Goal: Task Accomplishment & Management: Complete application form

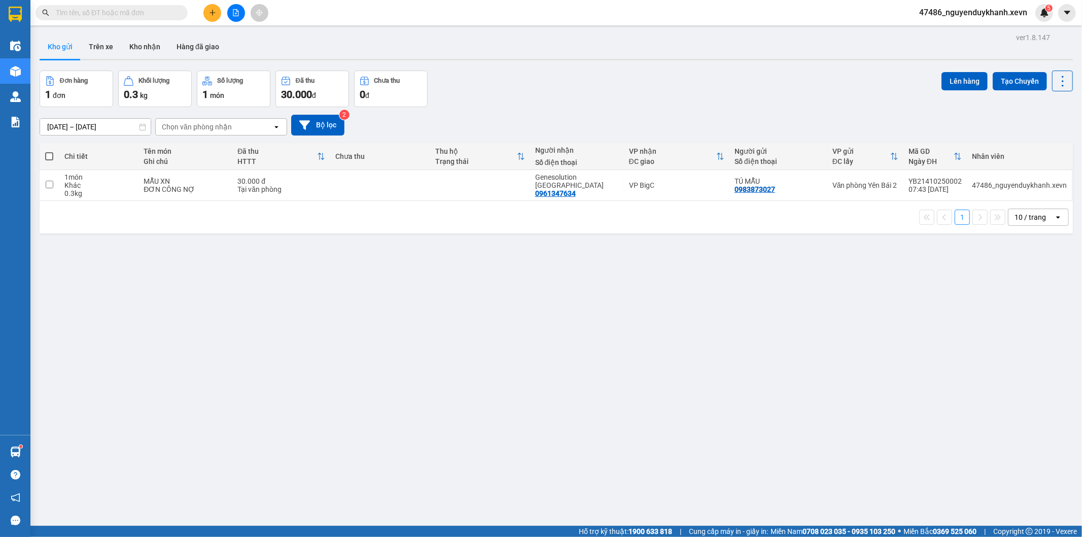
click at [217, 15] on button at bounding box center [212, 13] width 18 height 18
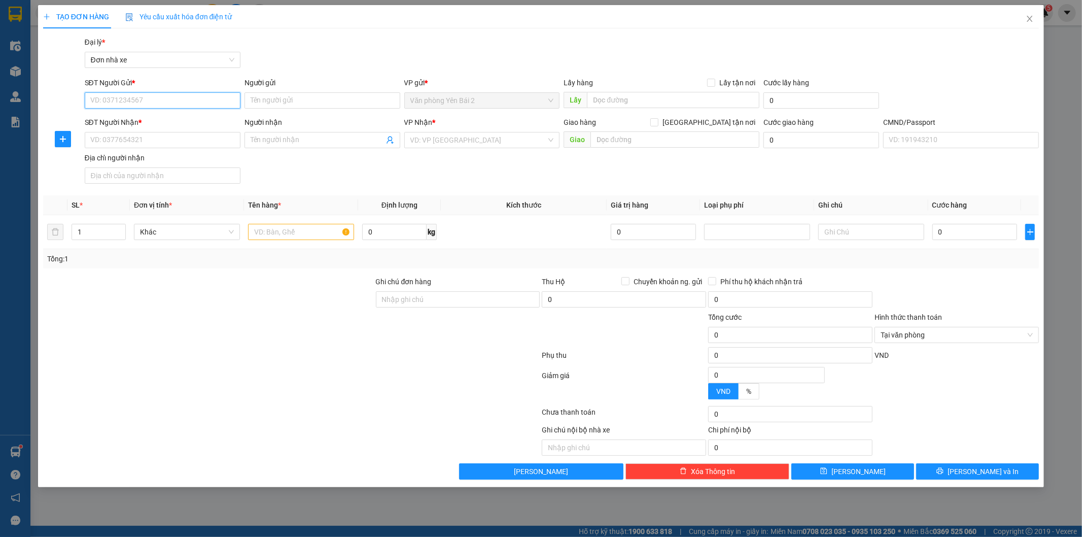
click at [187, 102] on input "SĐT Người Gửi *" at bounding box center [163, 100] width 156 height 16
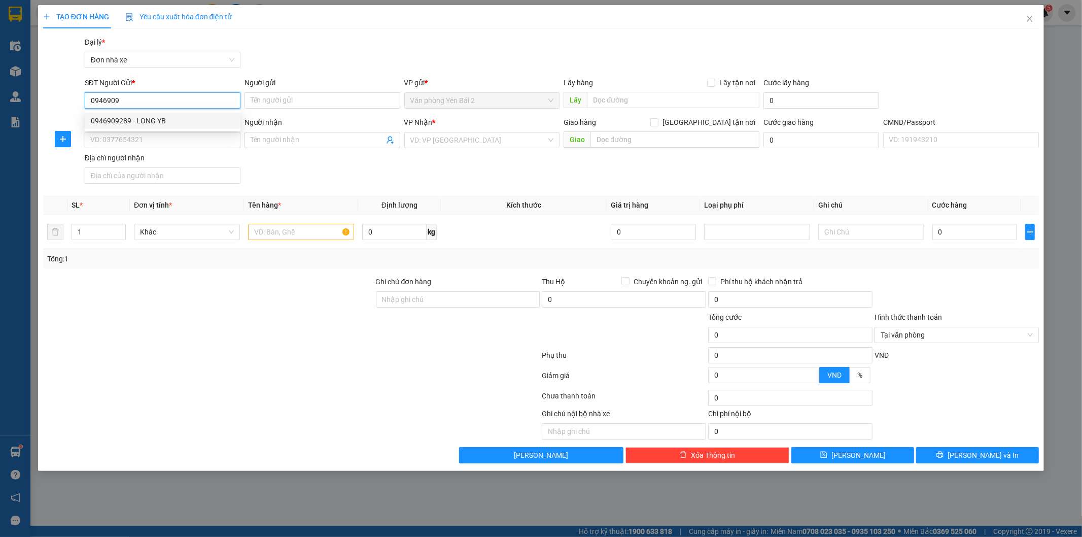
click at [168, 119] on div "0946909289 - LONG YB" at bounding box center [163, 120] width 144 height 11
type input "0946909289"
type input "LONG YB"
type input "0915933939"
type input "XOAN"
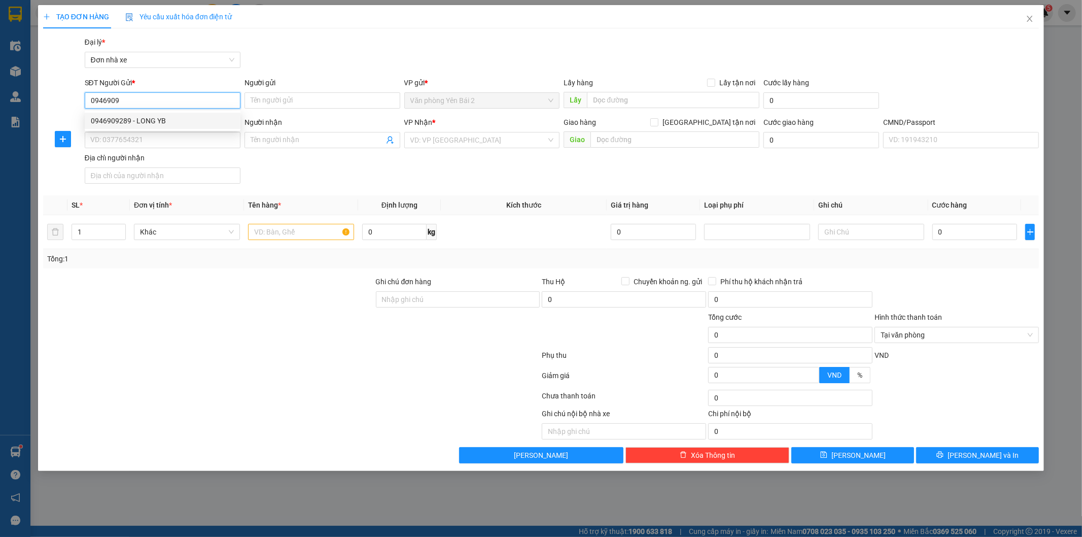
type input "1"
type input "0946909289"
click at [248, 139] on span "XOAN" at bounding box center [323, 140] width 156 height 16
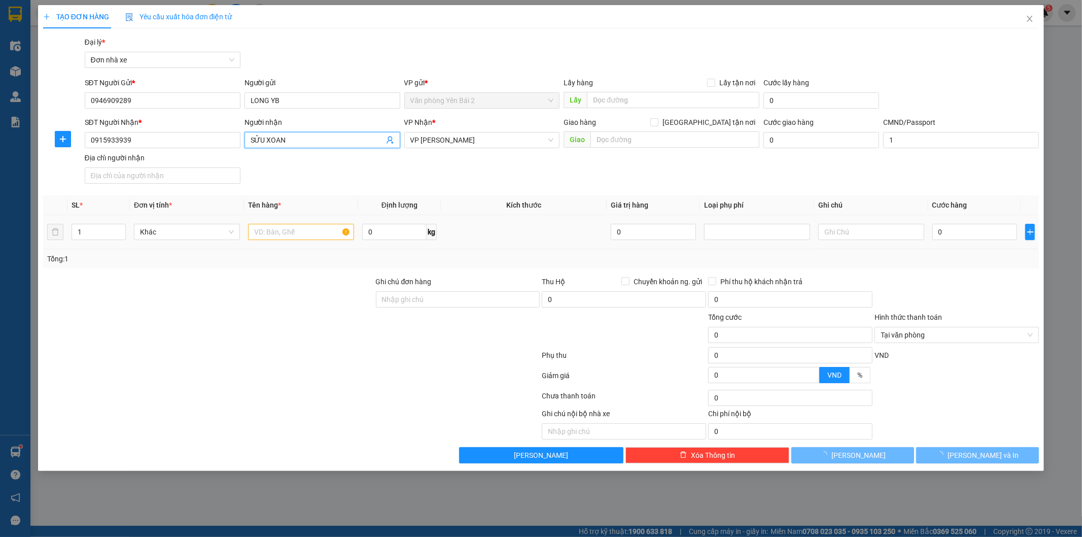
type input "SỬU XOAN"
drag, startPoint x: 305, startPoint y: 234, endPoint x: 299, endPoint y: 216, distance: 19.3
click at [305, 233] on input "text" at bounding box center [301, 232] width 106 height 16
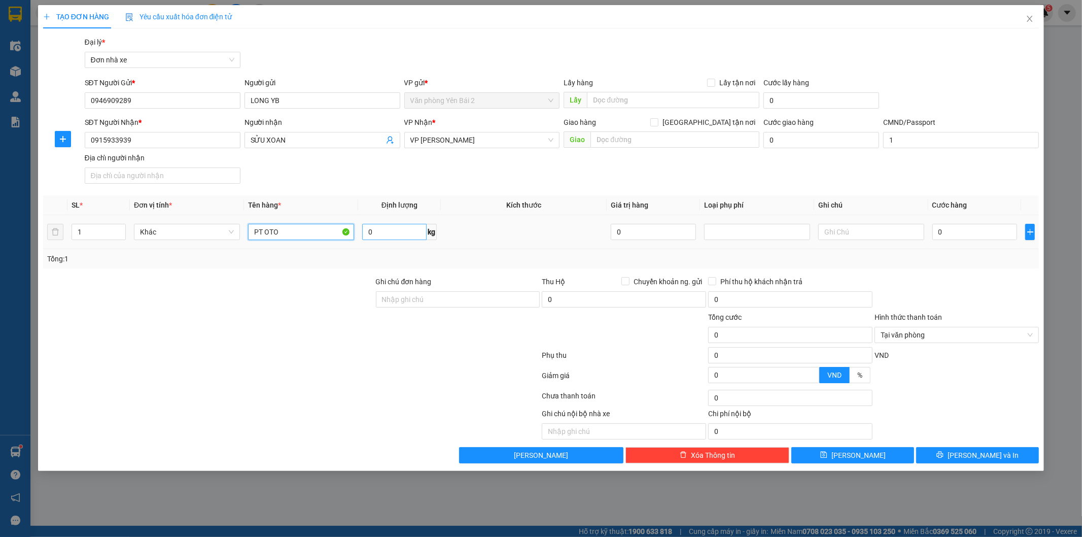
type input "PT OTO"
click at [386, 238] on input "0" at bounding box center [394, 232] width 64 height 16
type input "0.5"
click at [946, 239] on input "0" at bounding box center [974, 232] width 85 height 16
type input "3"
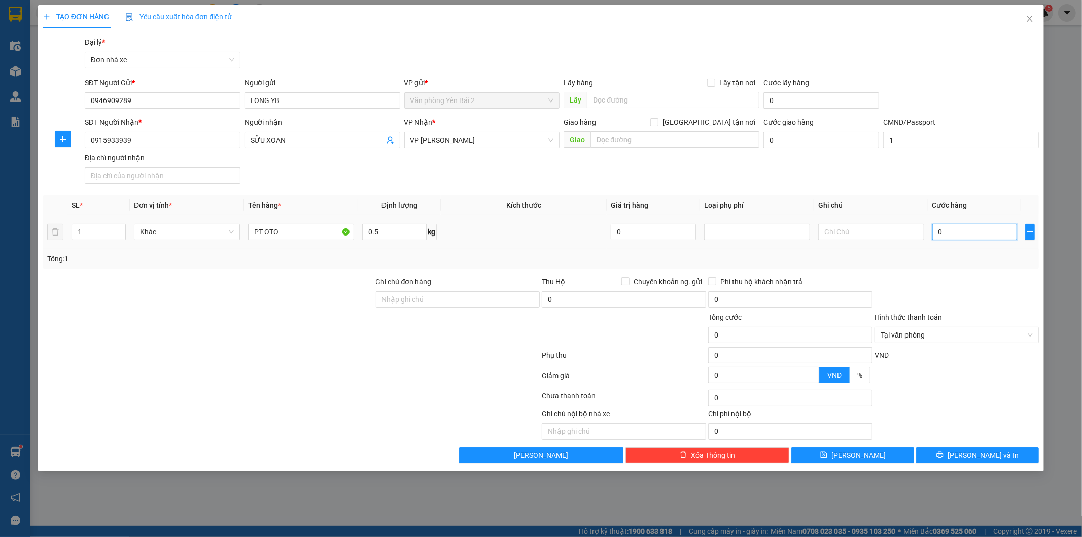
type input "3"
type input "30"
type input "30.000"
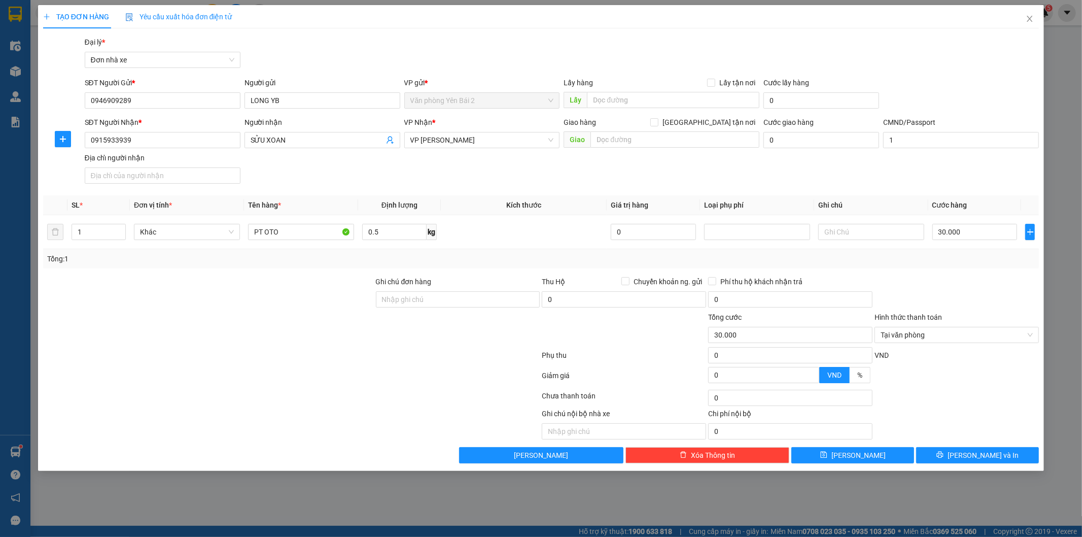
click at [959, 272] on div "Transit Pickup Surcharge Ids Transit Deliver Surcharge Ids Transit Deliver Surc…" at bounding box center [541, 250] width 996 height 427
click at [985, 459] on span "[PERSON_NAME] và In" at bounding box center [983, 454] width 71 height 11
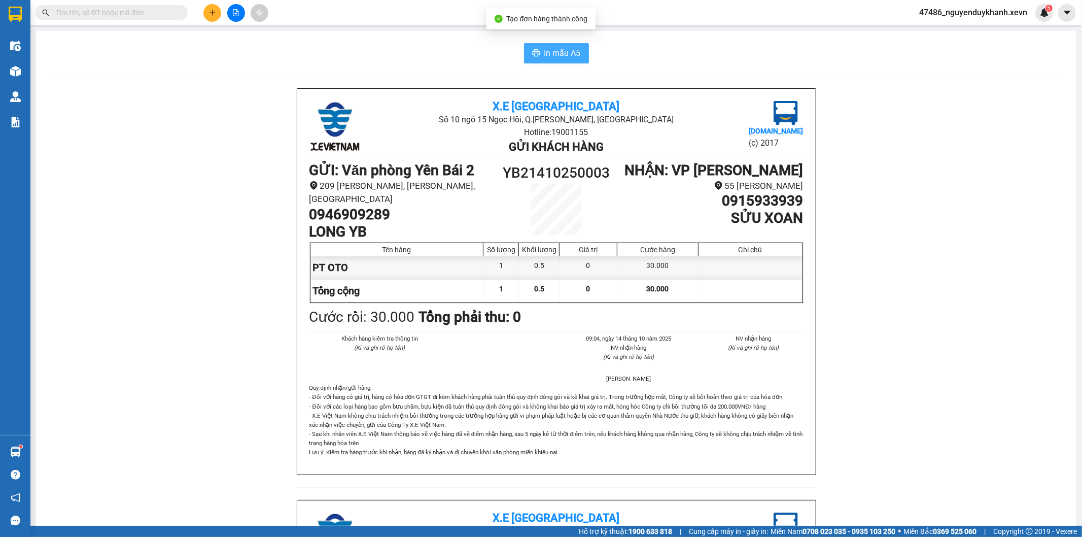
click at [544, 48] on span "In mẫu A5" at bounding box center [562, 53] width 37 height 13
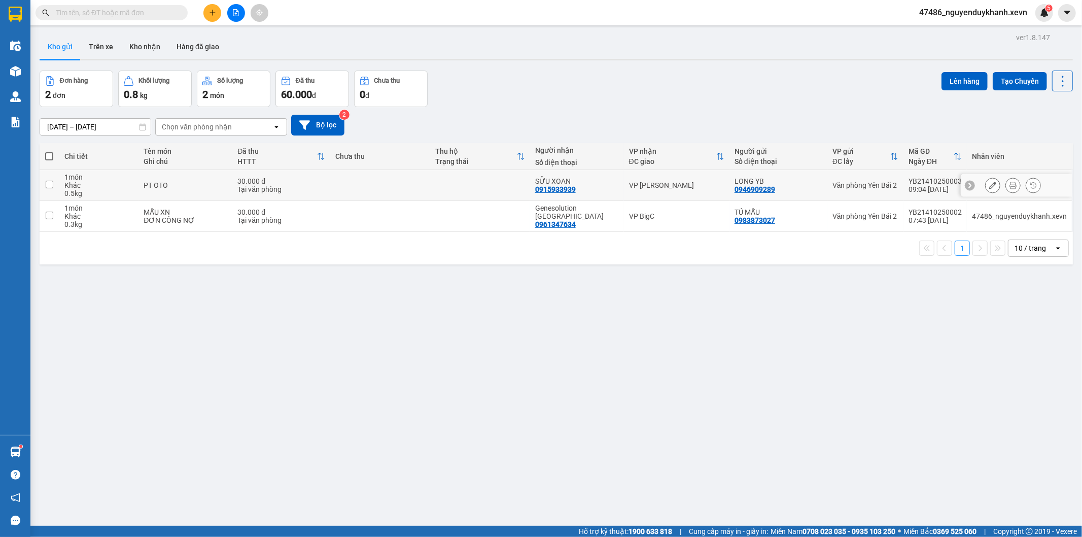
click at [1010, 186] on icon at bounding box center [1013, 185] width 7 height 7
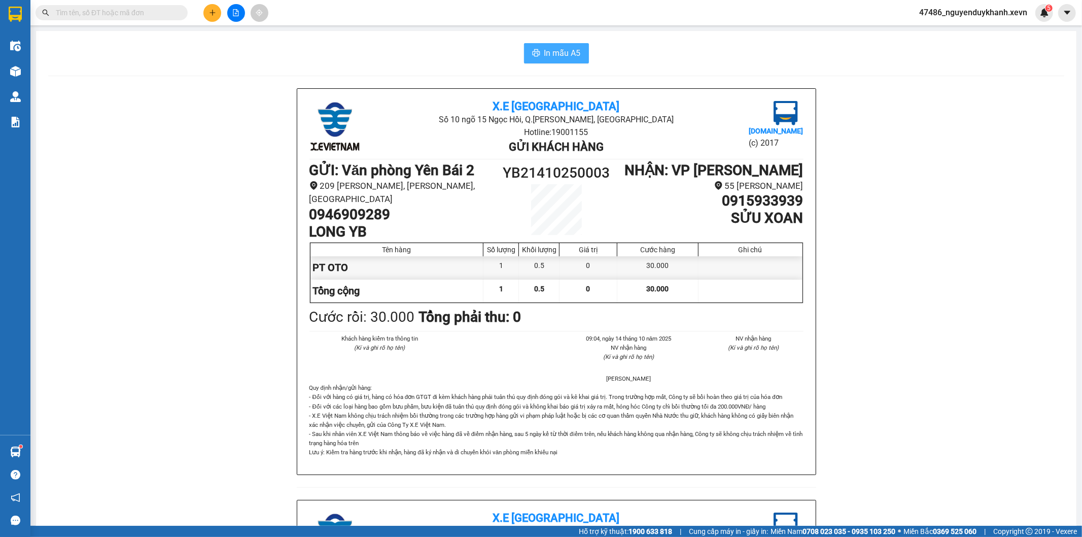
click at [562, 54] on span "In mẫu A5" at bounding box center [562, 53] width 37 height 13
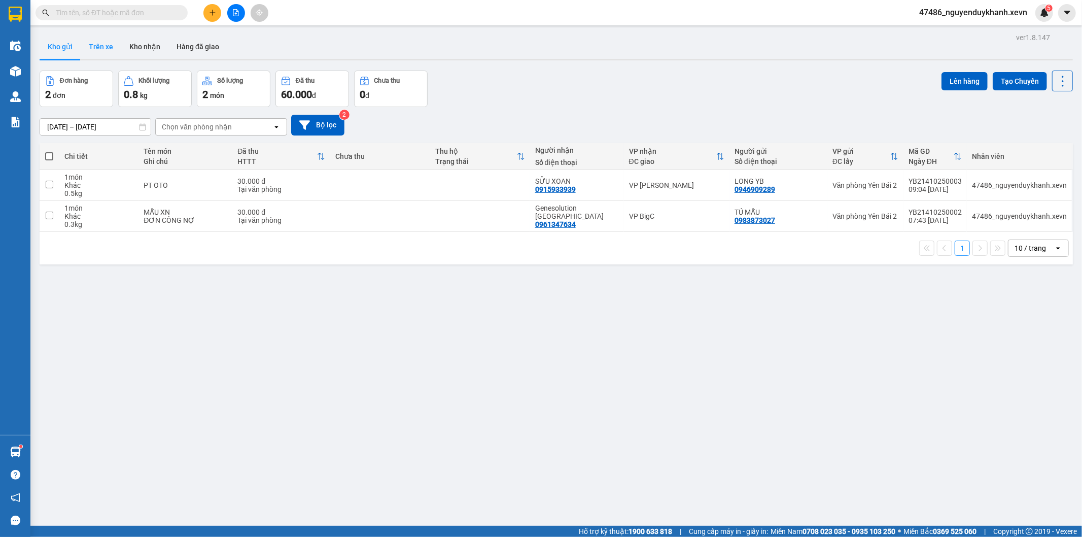
click at [103, 40] on button "Trên xe" at bounding box center [101, 46] width 41 height 24
